Goal: Information Seeking & Learning: Learn about a topic

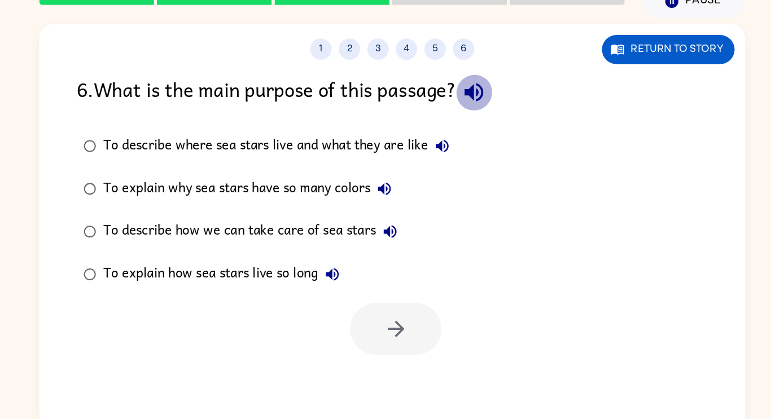
click at [464, 126] on button "button" at bounding box center [449, 128] width 29 height 29
click at [452, 128] on icon "button" at bounding box center [449, 128] width 15 height 15
click at [416, 170] on button "To describe where sea stars live and what they are like" at bounding box center [424, 171] width 23 height 23
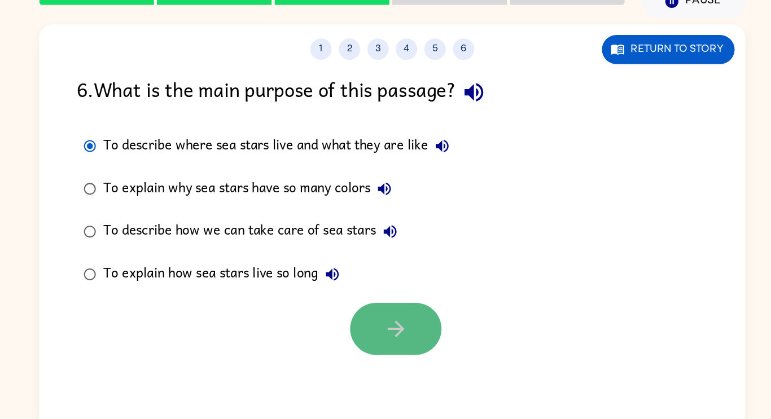
click at [396, 327] on button "button" at bounding box center [388, 315] width 72 height 41
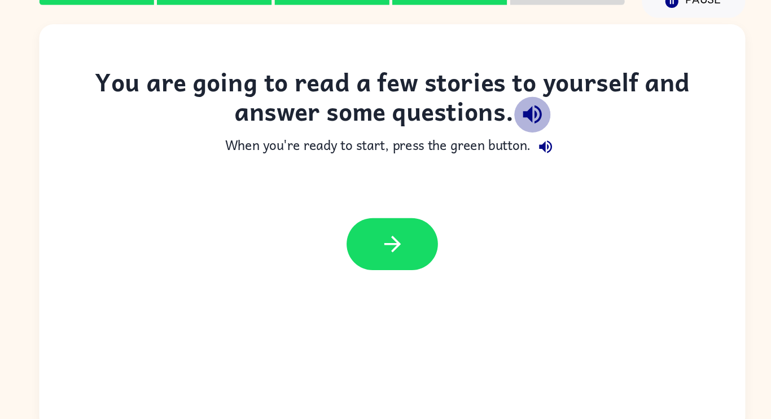
click at [495, 147] on icon "button" at bounding box center [495, 146] width 15 height 15
click at [510, 177] on icon "button" at bounding box center [507, 172] width 14 height 14
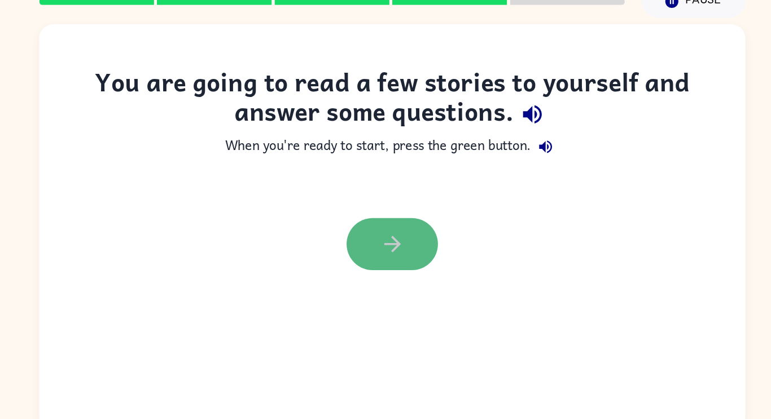
click at [392, 236] on button "button" at bounding box center [385, 248] width 72 height 41
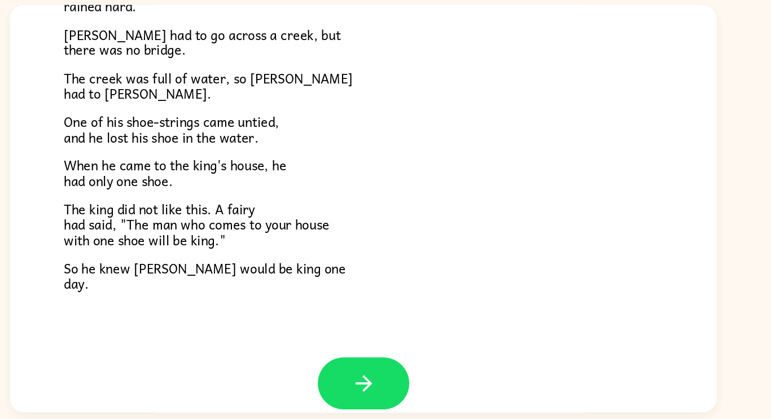
scroll to position [193, 0]
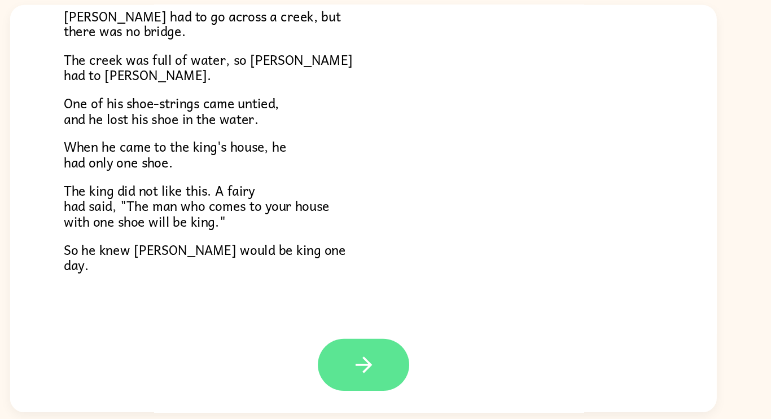
click at [380, 362] on icon "button" at bounding box center [386, 359] width 20 height 20
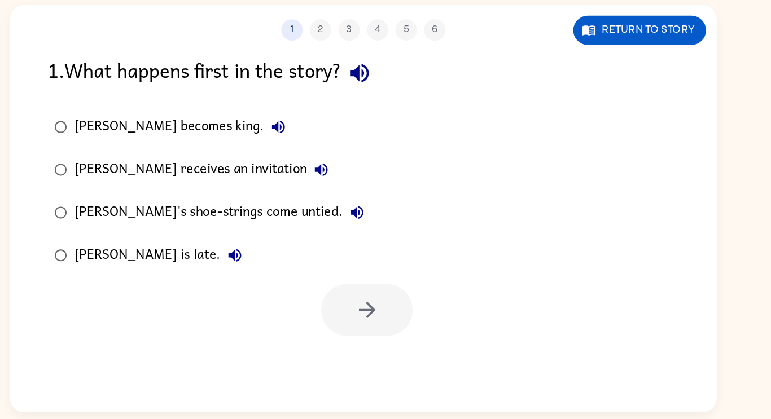
scroll to position [0, 0]
click at [390, 135] on icon "button" at bounding box center [382, 128] width 20 height 20
click at [307, 178] on button "[PERSON_NAME] becomes king." at bounding box center [318, 171] width 23 height 23
click at [347, 206] on icon "button" at bounding box center [352, 205] width 10 height 10
click at [142, 219] on label "[PERSON_NAME] receives an invitation" at bounding box center [263, 205] width 267 height 34
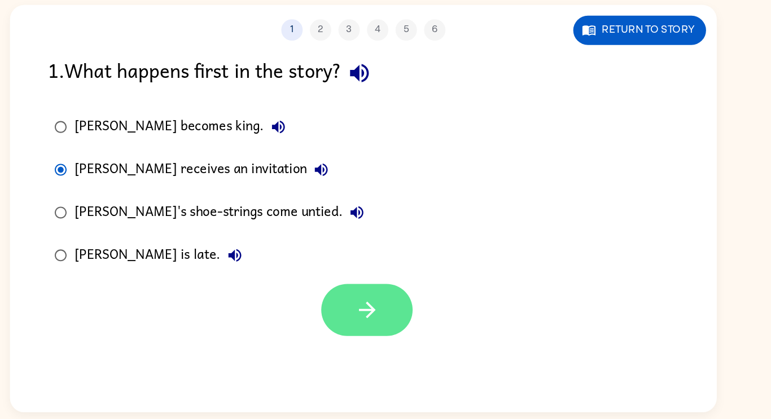
click at [389, 314] on icon "button" at bounding box center [388, 316] width 20 height 20
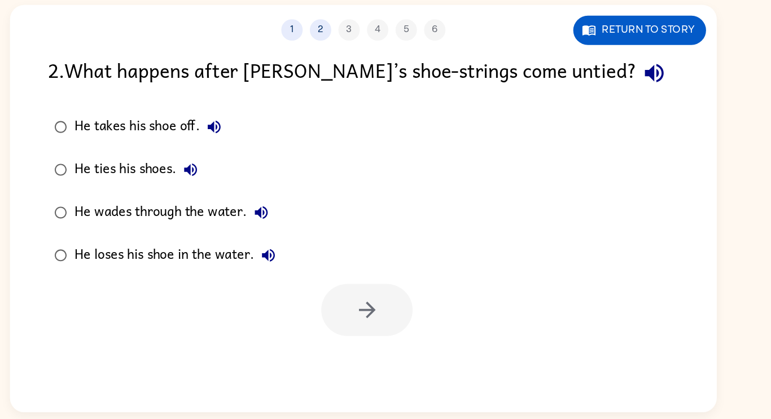
click at [605, 138] on icon "button" at bounding box center [615, 128] width 20 height 20
click at [265, 175] on icon "button" at bounding box center [268, 171] width 14 height 14
click at [244, 205] on icon "button" at bounding box center [249, 205] width 10 height 10
click at [300, 236] on icon "button" at bounding box center [305, 239] width 14 height 14
click at [307, 272] on icon "button" at bounding box center [310, 272] width 10 height 10
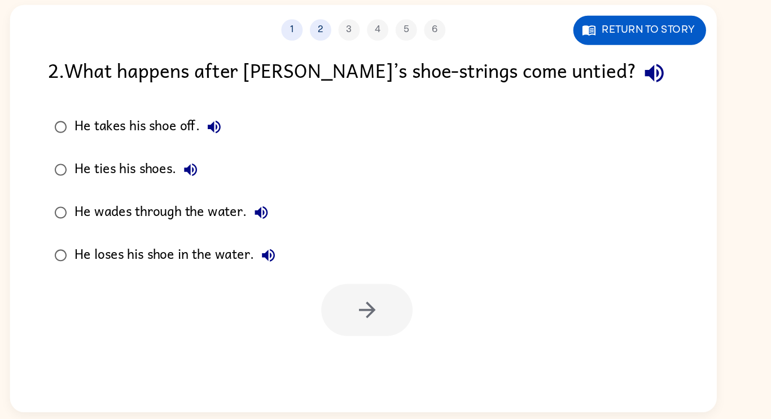
click at [384, 315] on div at bounding box center [388, 315] width 72 height 41
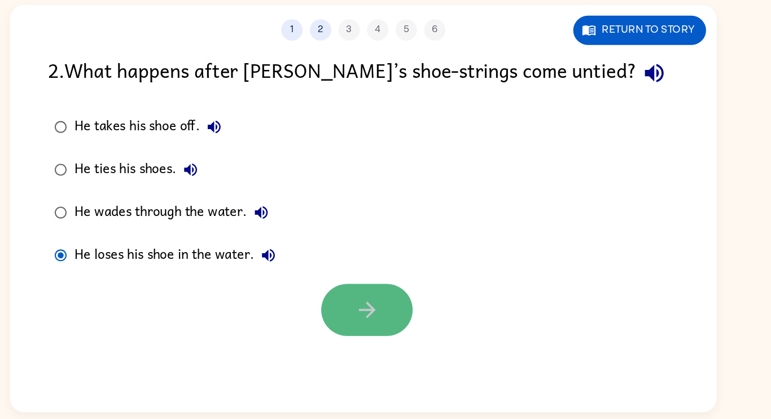
click at [387, 309] on icon "button" at bounding box center [388, 316] width 20 height 20
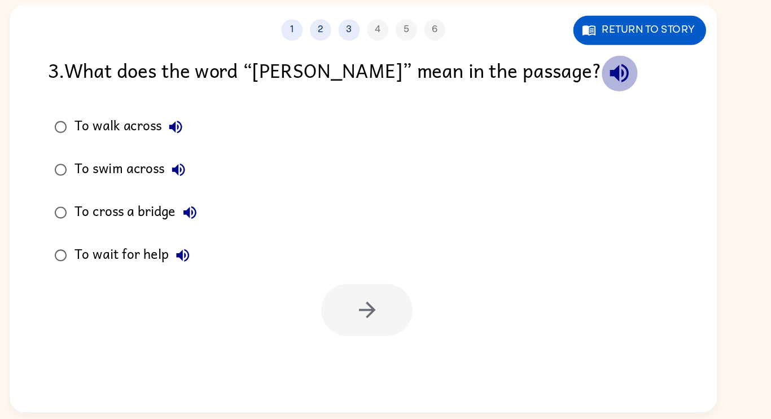
click at [580, 130] on icon "button" at bounding box center [587, 128] width 15 height 15
click at [578, 130] on icon "button" at bounding box center [588, 128] width 20 height 20
click at [232, 170] on icon "button" at bounding box center [237, 171] width 10 height 10
click at [242, 199] on icon "button" at bounding box center [239, 205] width 14 height 14
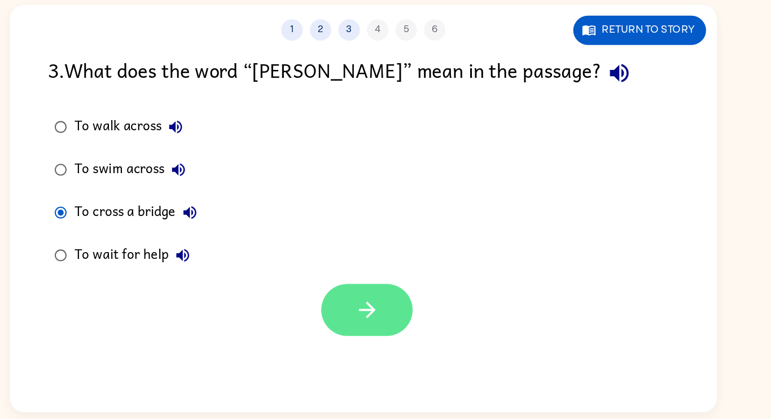
click at [381, 305] on button "button" at bounding box center [388, 315] width 72 height 41
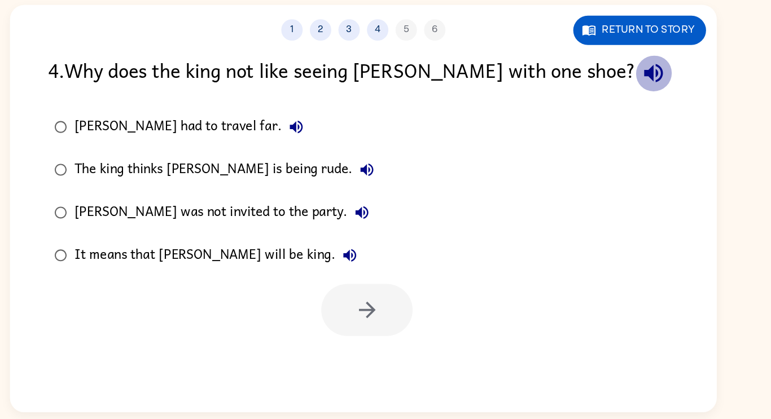
click at [605, 133] on icon "button" at bounding box center [615, 128] width 20 height 20
click at [327, 169] on icon "button" at bounding box center [332, 171] width 10 height 10
click at [381, 206] on icon "button" at bounding box center [388, 205] width 14 height 14
click at [324, 228] on div "[PERSON_NAME] was not invited to the party." at bounding box center [276, 238] width 239 height 23
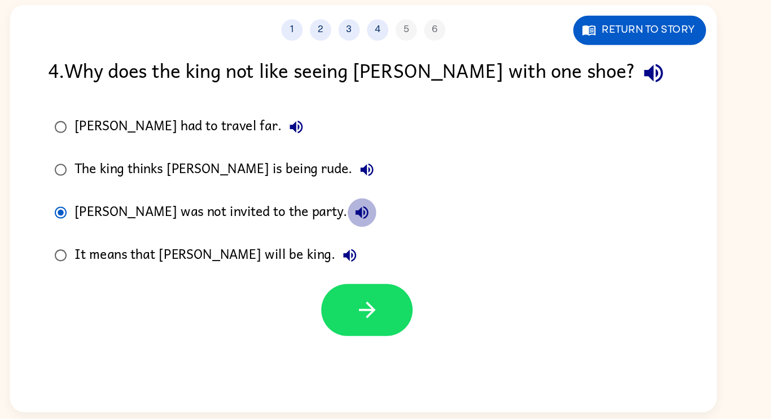
click at [377, 235] on icon "button" at bounding box center [384, 239] width 14 height 14
click at [363, 263] on button "It means that [PERSON_NAME] will be king." at bounding box center [374, 272] width 23 height 23
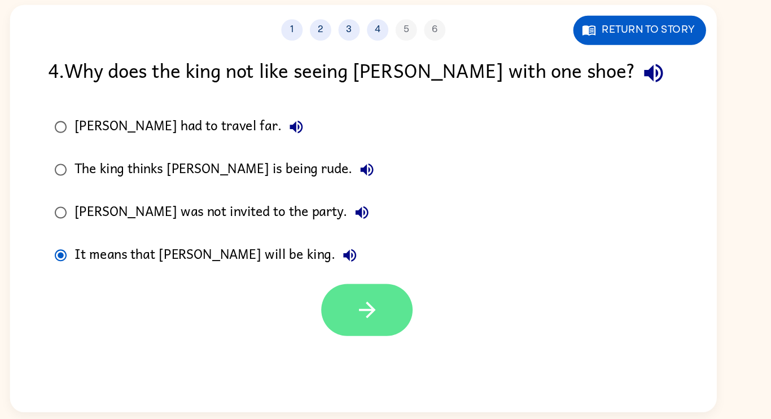
click at [361, 319] on button "button" at bounding box center [388, 315] width 72 height 41
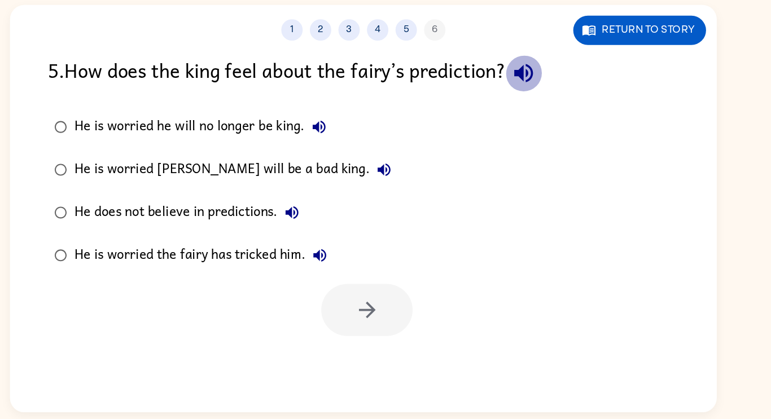
click at [517, 129] on icon "button" at bounding box center [512, 128] width 20 height 20
click at [349, 168] on icon "button" at bounding box center [351, 171] width 14 height 14
click at [395, 201] on icon "button" at bounding box center [402, 205] width 14 height 14
click at [336, 240] on button "He does not believe in predictions." at bounding box center [329, 238] width 23 height 23
click at [351, 271] on icon "button" at bounding box center [351, 273] width 14 height 14
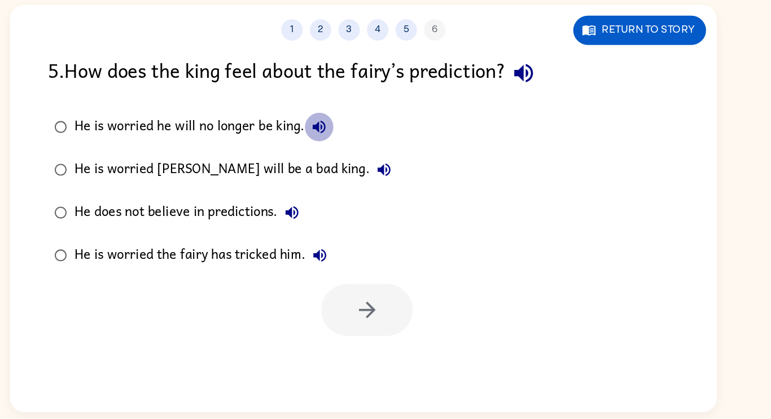
click at [345, 180] on button "He is worried he will no longer be king." at bounding box center [350, 171] width 23 height 23
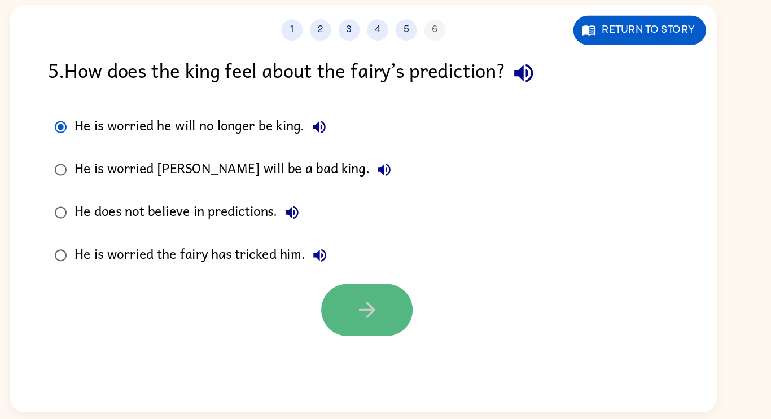
click at [390, 331] on button "button" at bounding box center [388, 315] width 72 height 41
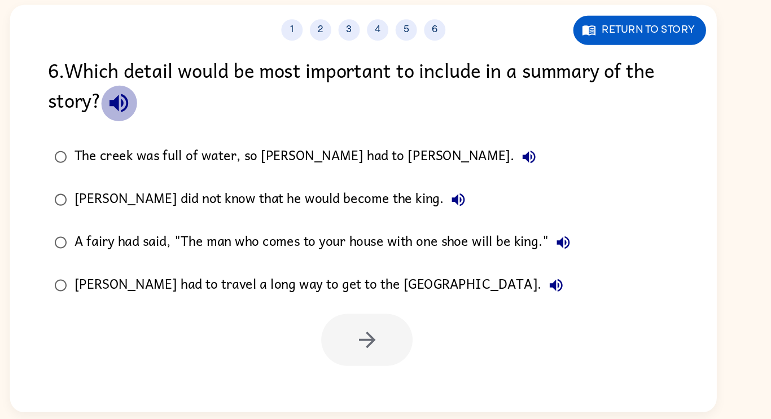
click at [192, 148] on icon "button" at bounding box center [191, 152] width 15 height 15
click at [509, 200] on icon "button" at bounding box center [516, 195] width 14 height 14
click at [454, 222] on icon "button" at bounding box center [461, 229] width 14 height 14
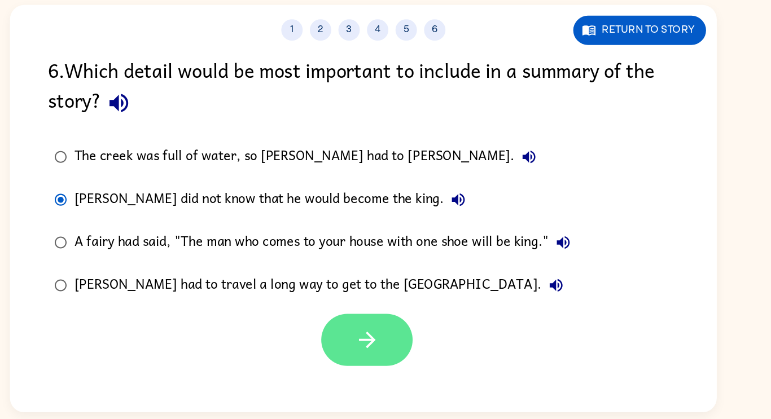
click at [412, 345] on button "button" at bounding box center [388, 339] width 72 height 41
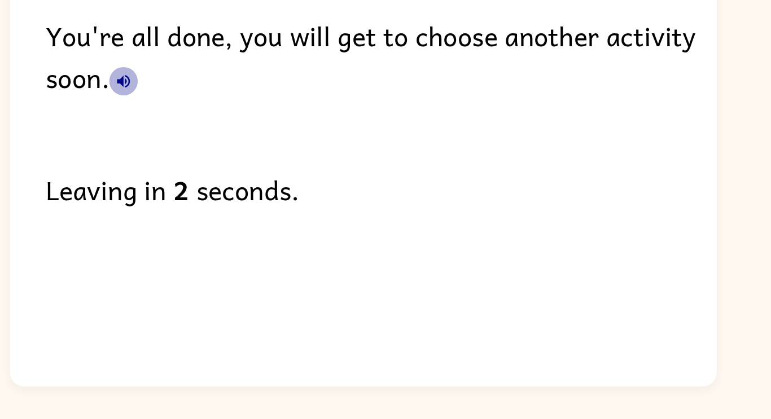
click at [191, 143] on button "button" at bounding box center [195, 135] width 23 height 23
